Goal: Task Accomplishment & Management: Complete application form

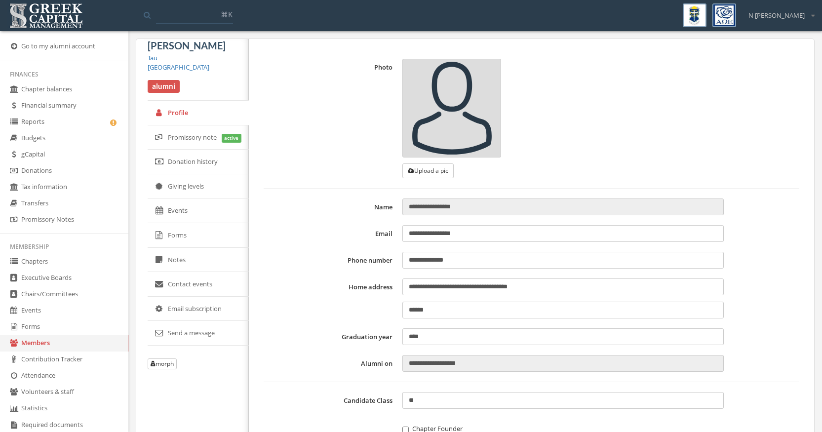
click at [33, 323] on link "Forms" at bounding box center [64, 327] width 128 height 16
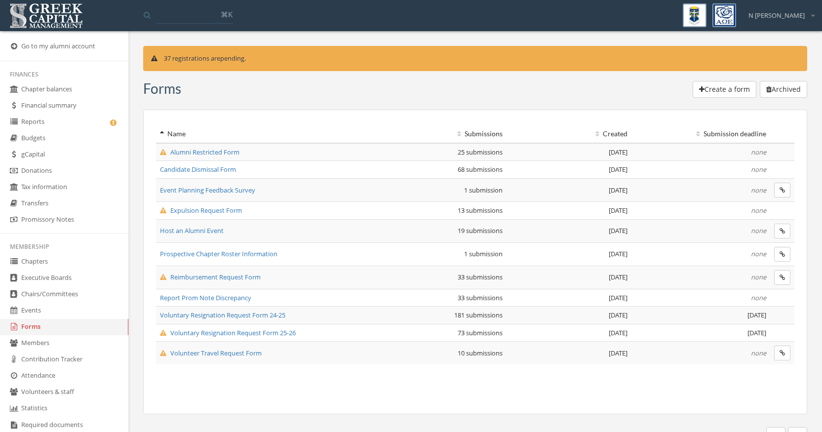
click at [777, 275] on button "button" at bounding box center [782, 277] width 16 height 15
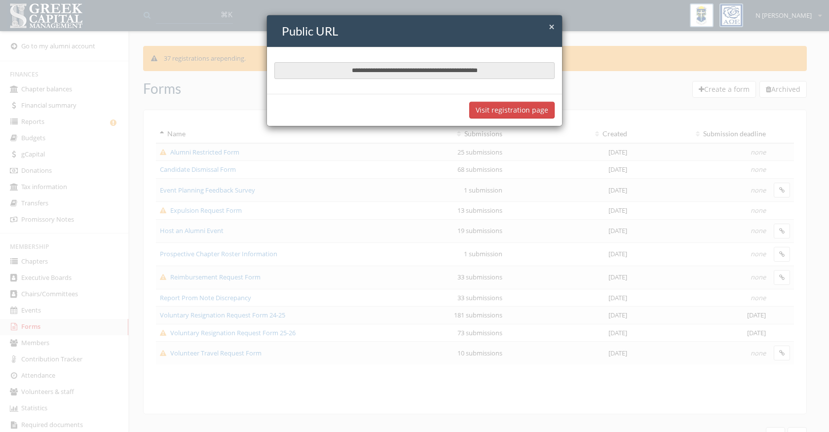
click at [492, 105] on button "Visit registration page" at bounding box center [511, 110] width 85 height 17
click at [548, 29] on h4 "Public URL" at bounding box center [418, 31] width 273 height 17
drag, startPoint x: 552, startPoint y: 28, endPoint x: 561, endPoint y: 31, distance: 9.5
click at [552, 28] on span "×" at bounding box center [552, 27] width 6 height 14
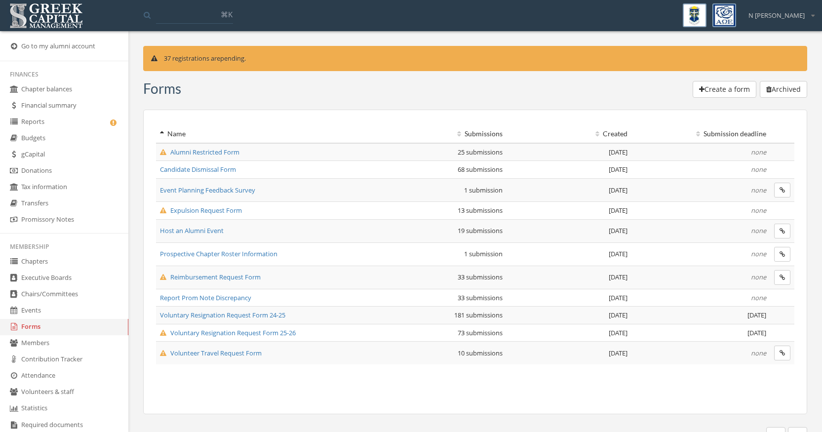
click at [217, 355] on span "Volunteer Travel Request Form" at bounding box center [211, 353] width 102 height 9
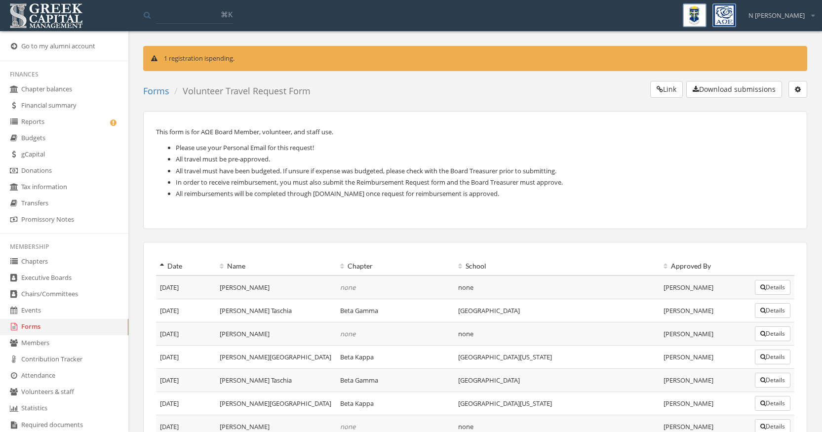
scroll to position [144, 0]
